Goal: Information Seeking & Learning: Check status

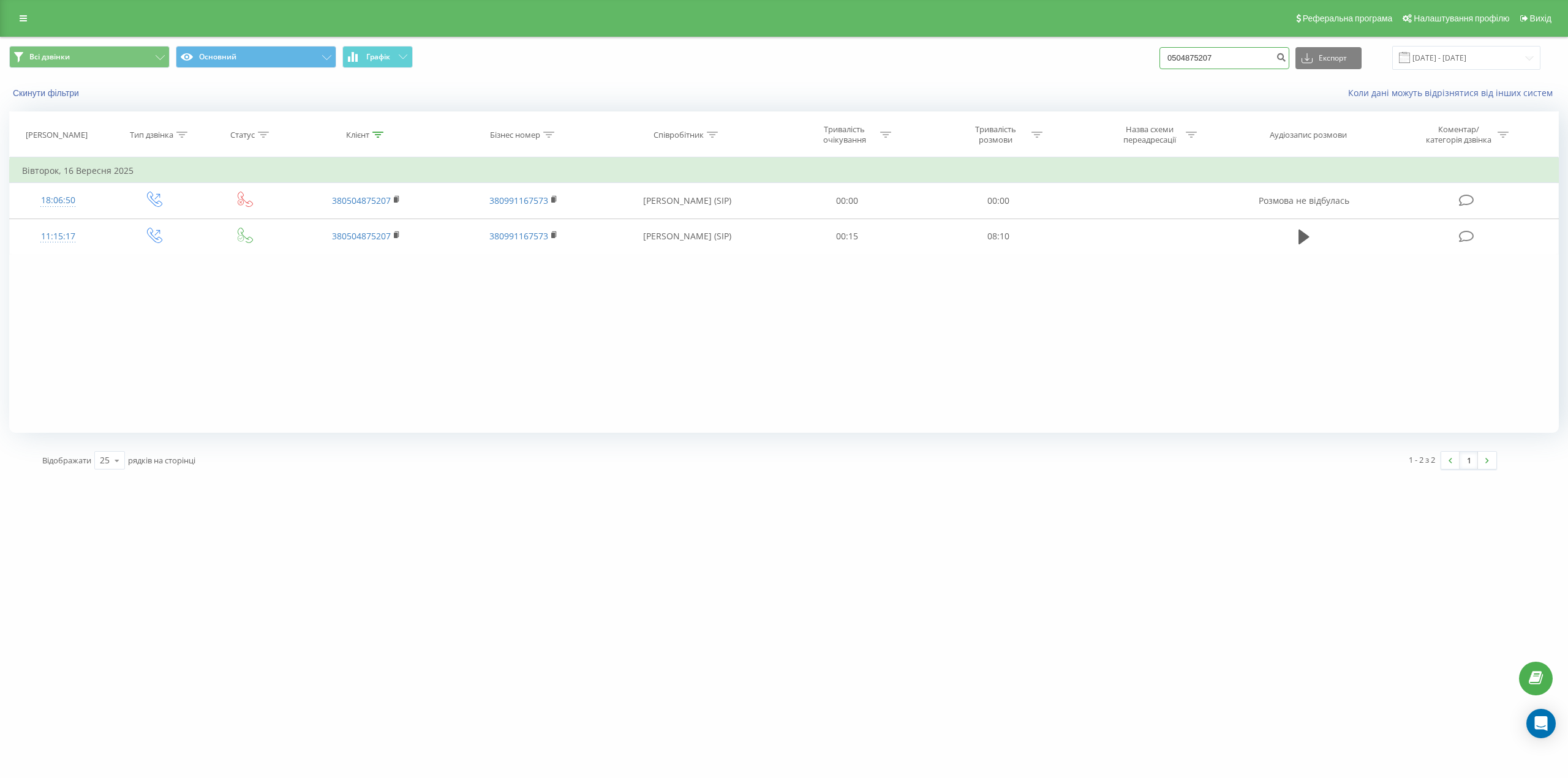
drag, startPoint x: 1225, startPoint y: 64, endPoint x: 1153, endPoint y: 60, distance: 72.1
click at [1153, 60] on div "Всі дзвінки Основний Графік 0504875207 Експорт .csv .xls .xlsx 23.06.2025 - 23.…" at bounding box center [784, 58] width 1549 height 24
paste input "050"
click at [1199, 61] on input "050 4875207" at bounding box center [1224, 58] width 130 height 22
type input "0504875207"
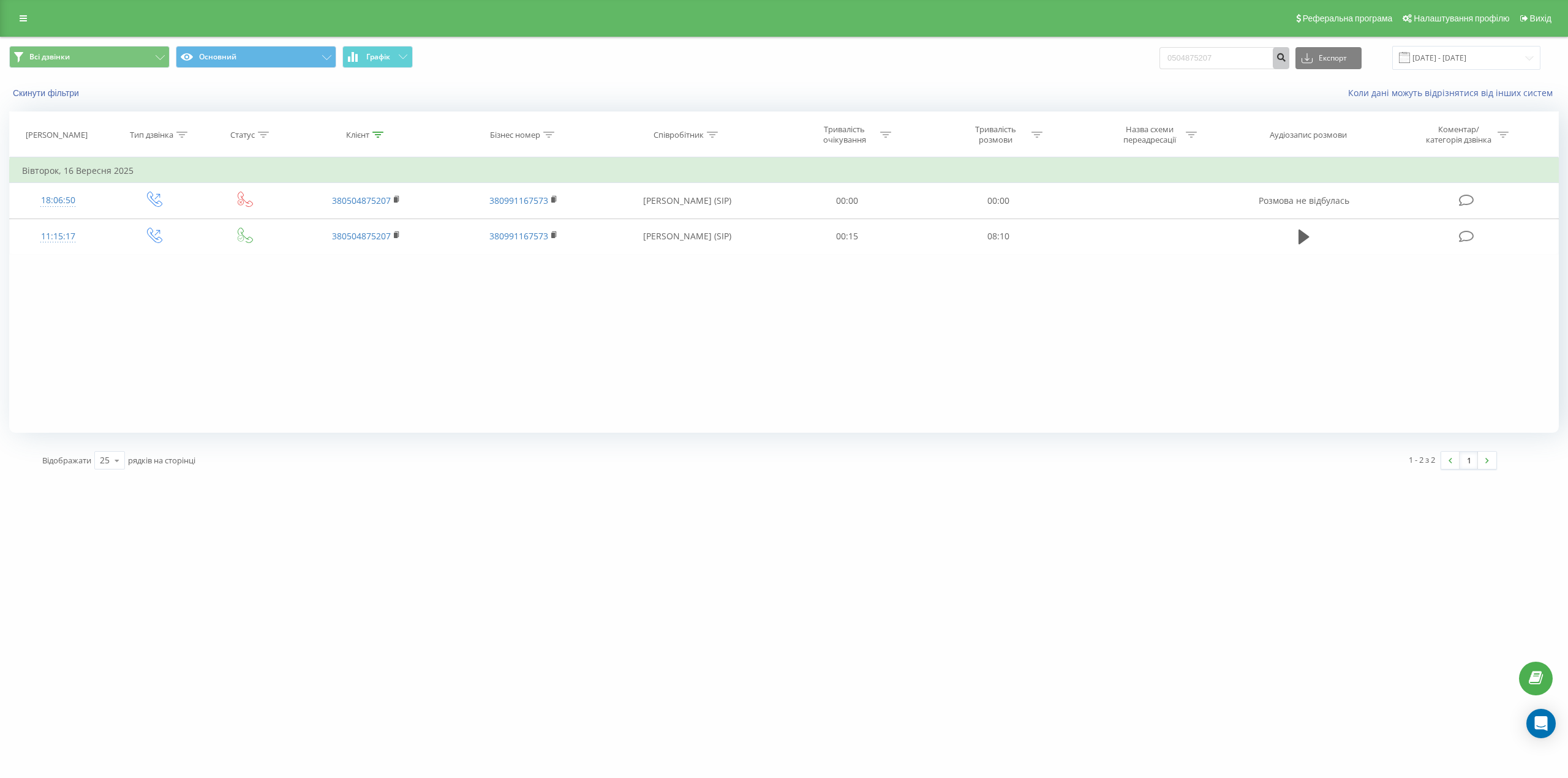
click at [1286, 59] on icon "submit" at bounding box center [1281, 55] width 10 height 8
